Goal: Subscribe to service/newsletter

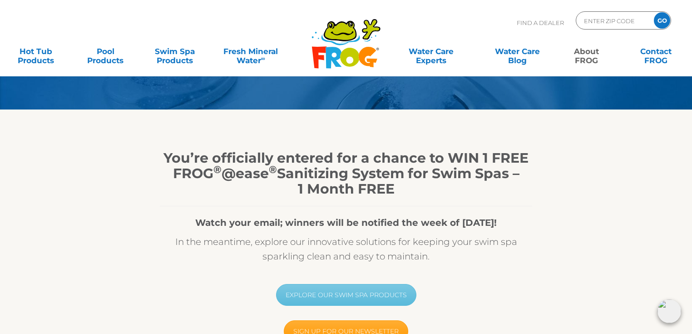
scroll to position [218, 0]
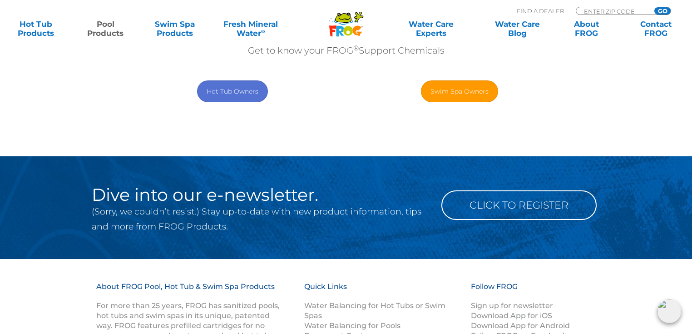
scroll to position [182, 0]
